Goal: Navigation & Orientation: Understand site structure

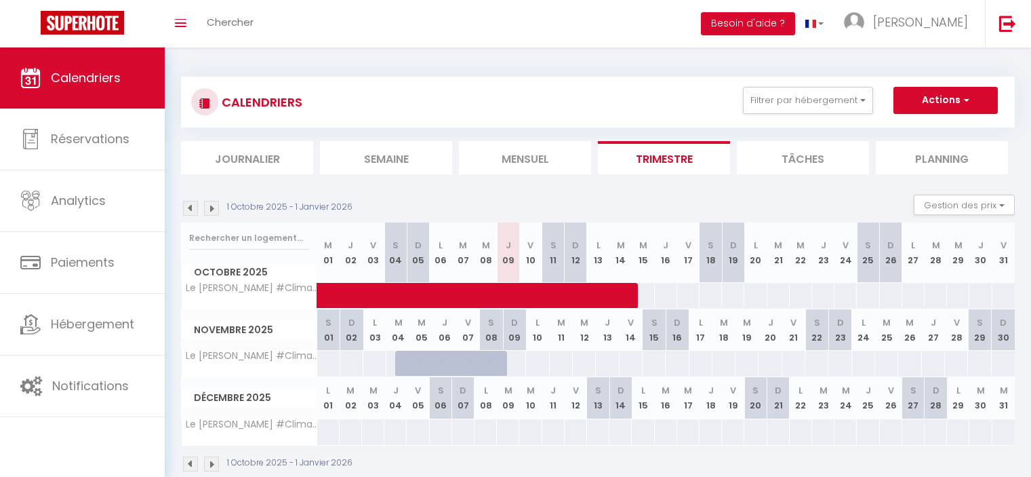
scroll to position [47, 0]
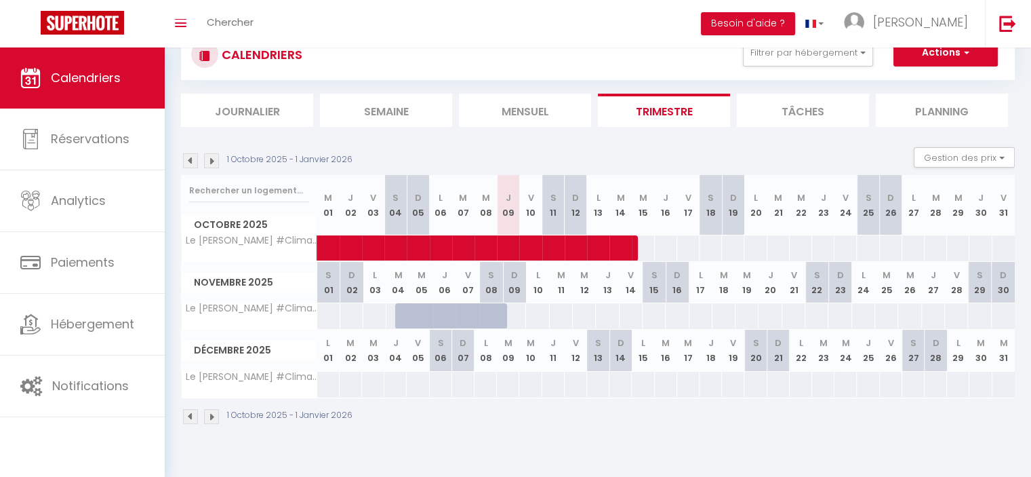
click at [534, 117] on li "Mensuel" at bounding box center [525, 110] width 132 height 33
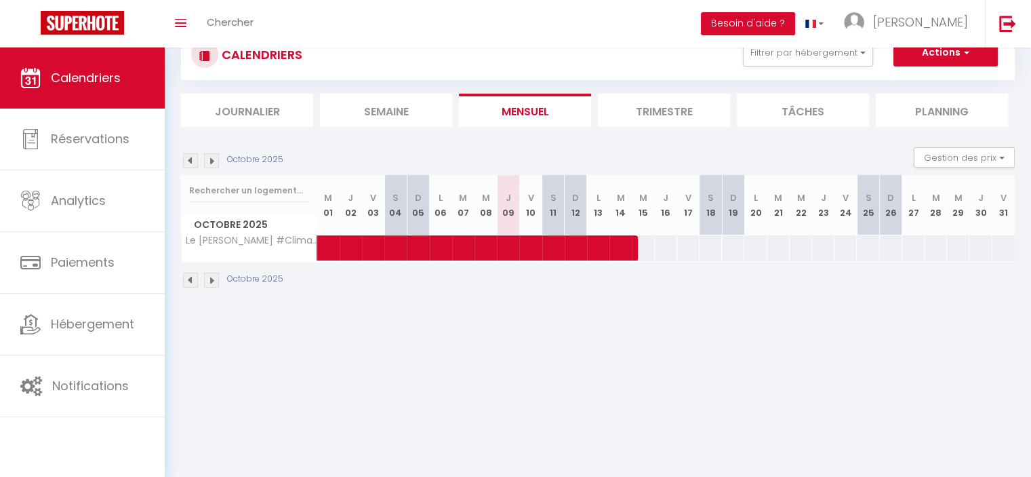
click at [664, 110] on li "Trimestre" at bounding box center [664, 110] width 132 height 33
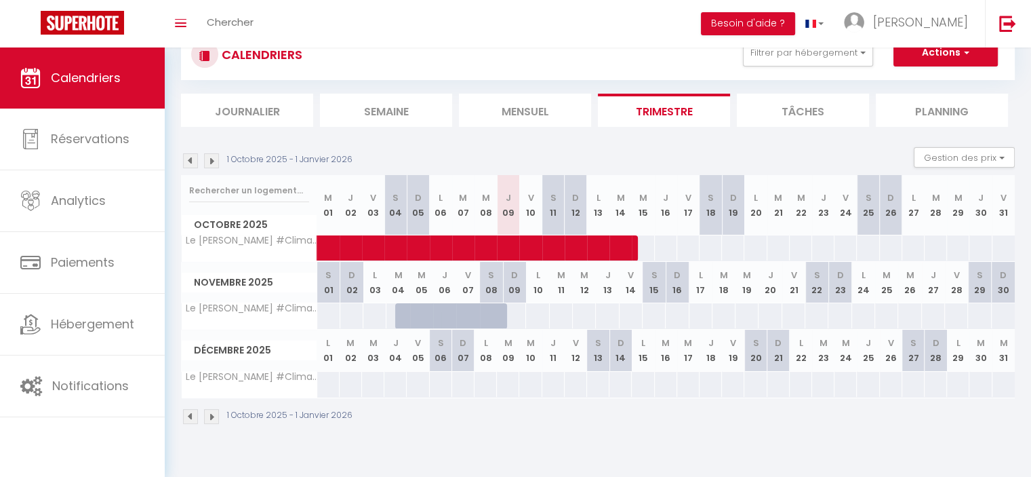
click at [431, 116] on li "Semaine" at bounding box center [386, 110] width 132 height 33
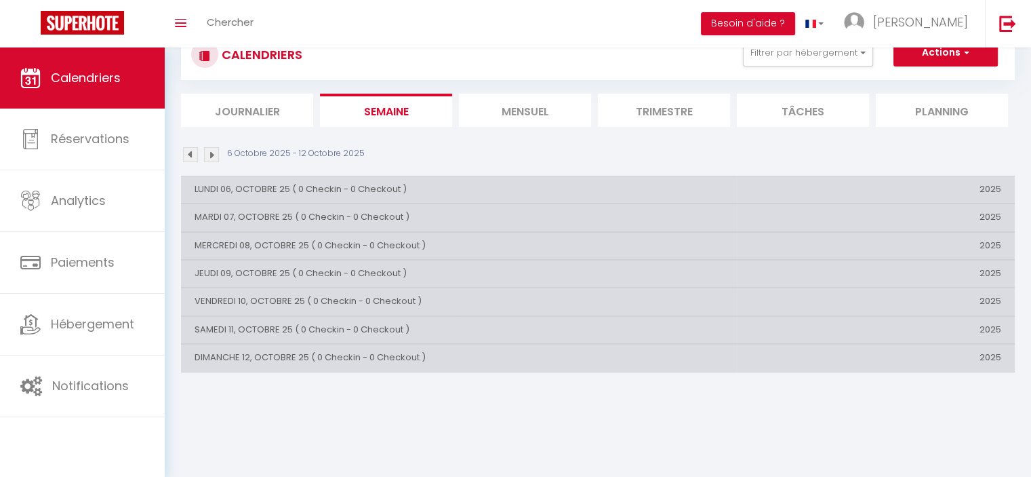
click at [266, 113] on li "Journalier" at bounding box center [247, 110] width 132 height 33
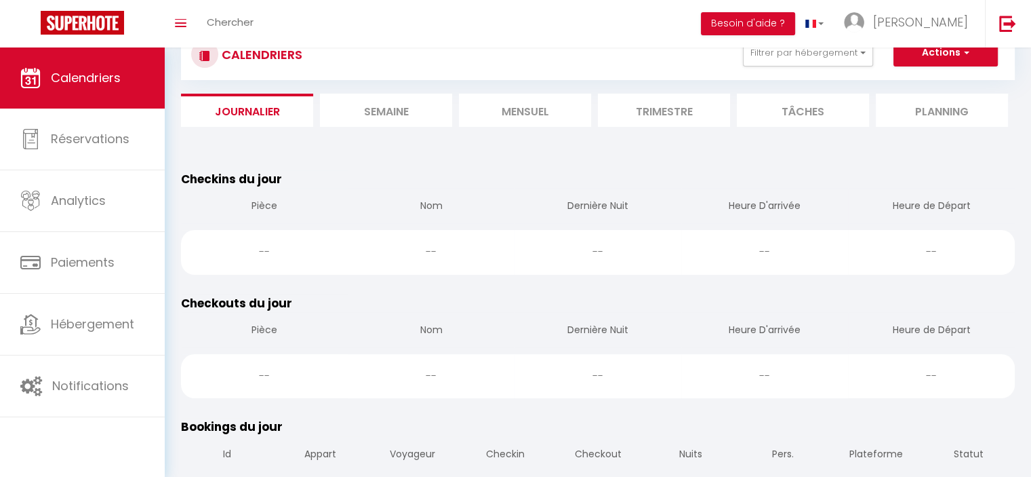
click at [363, 119] on li "Semaine" at bounding box center [386, 110] width 132 height 33
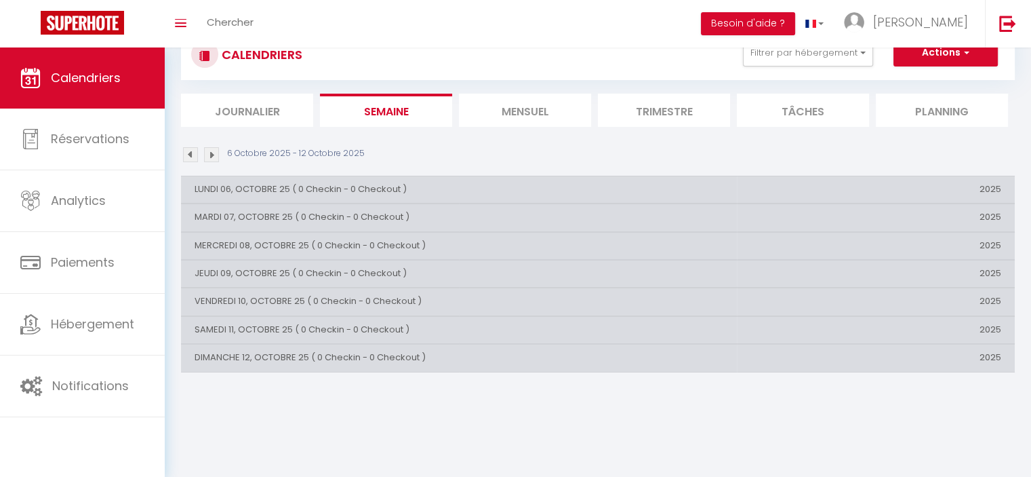
click at [512, 110] on li "Mensuel" at bounding box center [525, 110] width 132 height 33
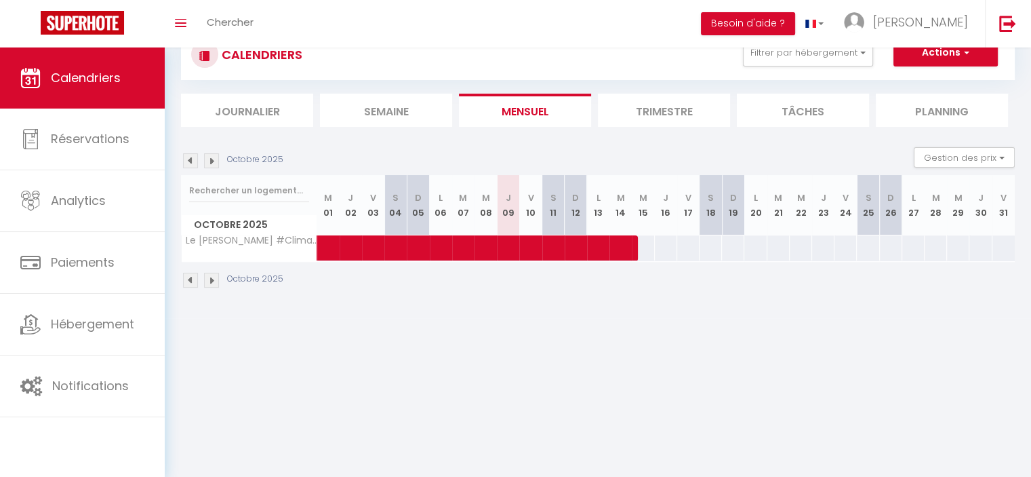
click at [679, 117] on li "Trimestre" at bounding box center [664, 110] width 132 height 33
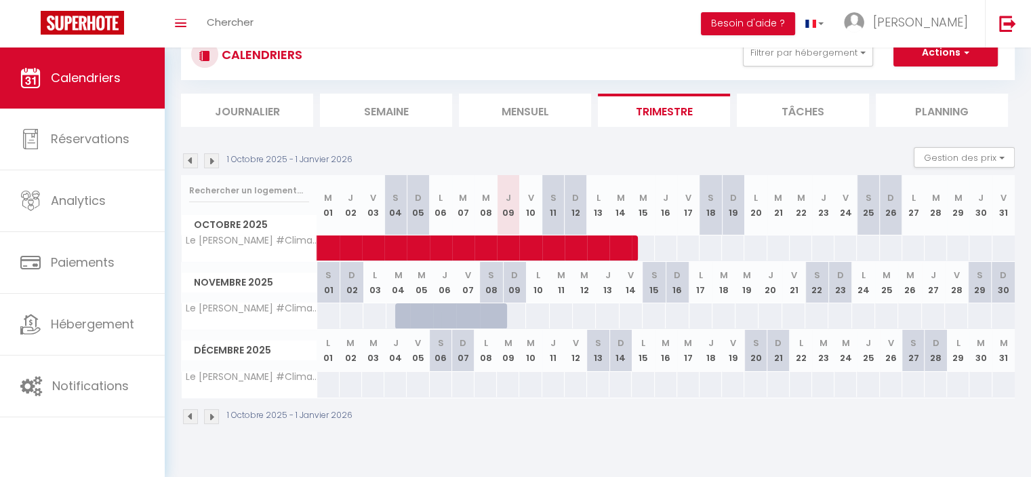
click at [806, 102] on li "Tâches" at bounding box center [803, 110] width 132 height 33
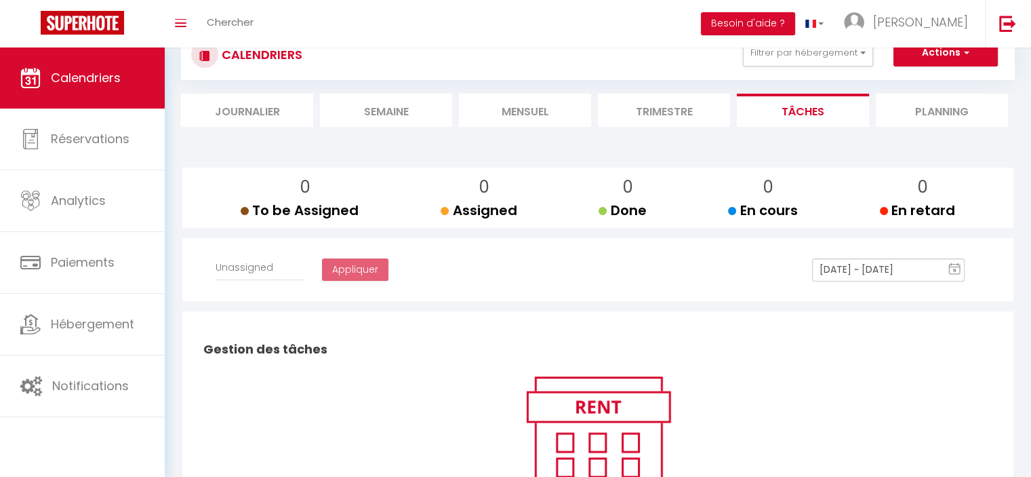
select select
